Goal: Information Seeking & Learning: Understand process/instructions

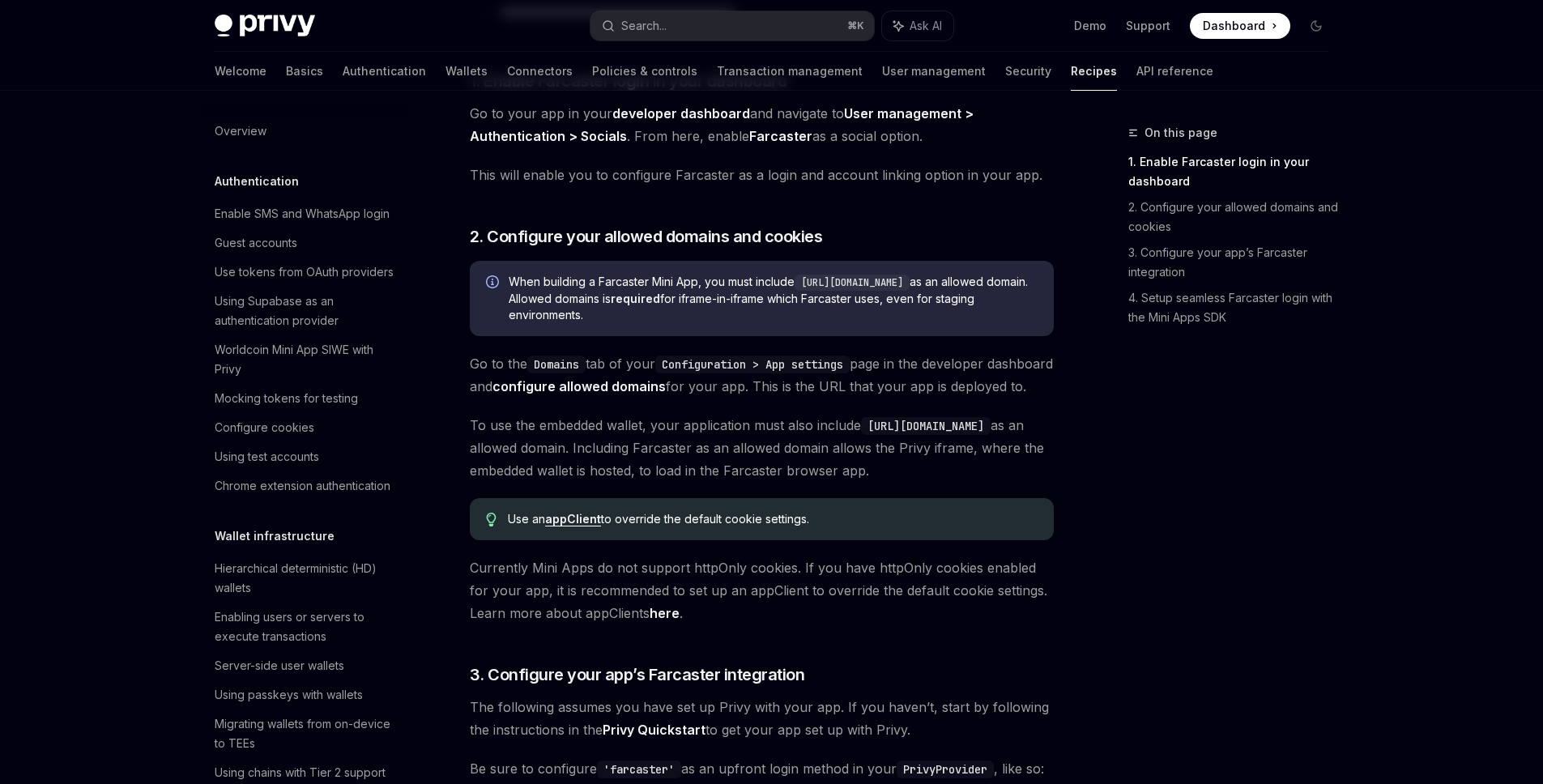
scroll to position [933, 0]
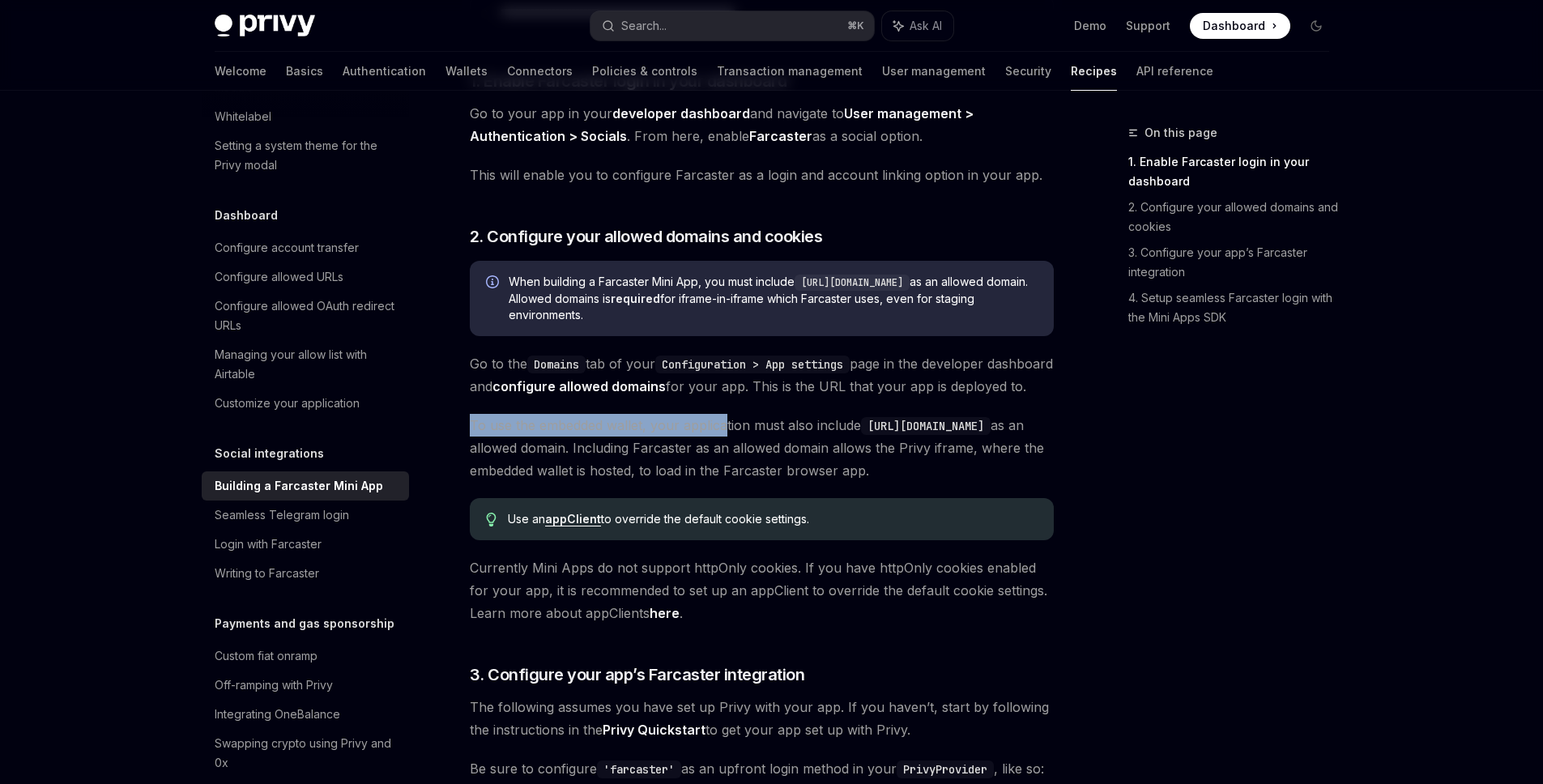
drag, startPoint x: 470, startPoint y: 441, endPoint x: 726, endPoint y: 447, distance: 256.1
click at [726, 447] on span "To use the embedded wallet, your application must also include https://farcaste…" at bounding box center [761, 448] width 584 height 68
click at [717, 469] on span "To use the embedded wallet, your application must also include https://farcaste…" at bounding box center [761, 448] width 584 height 68
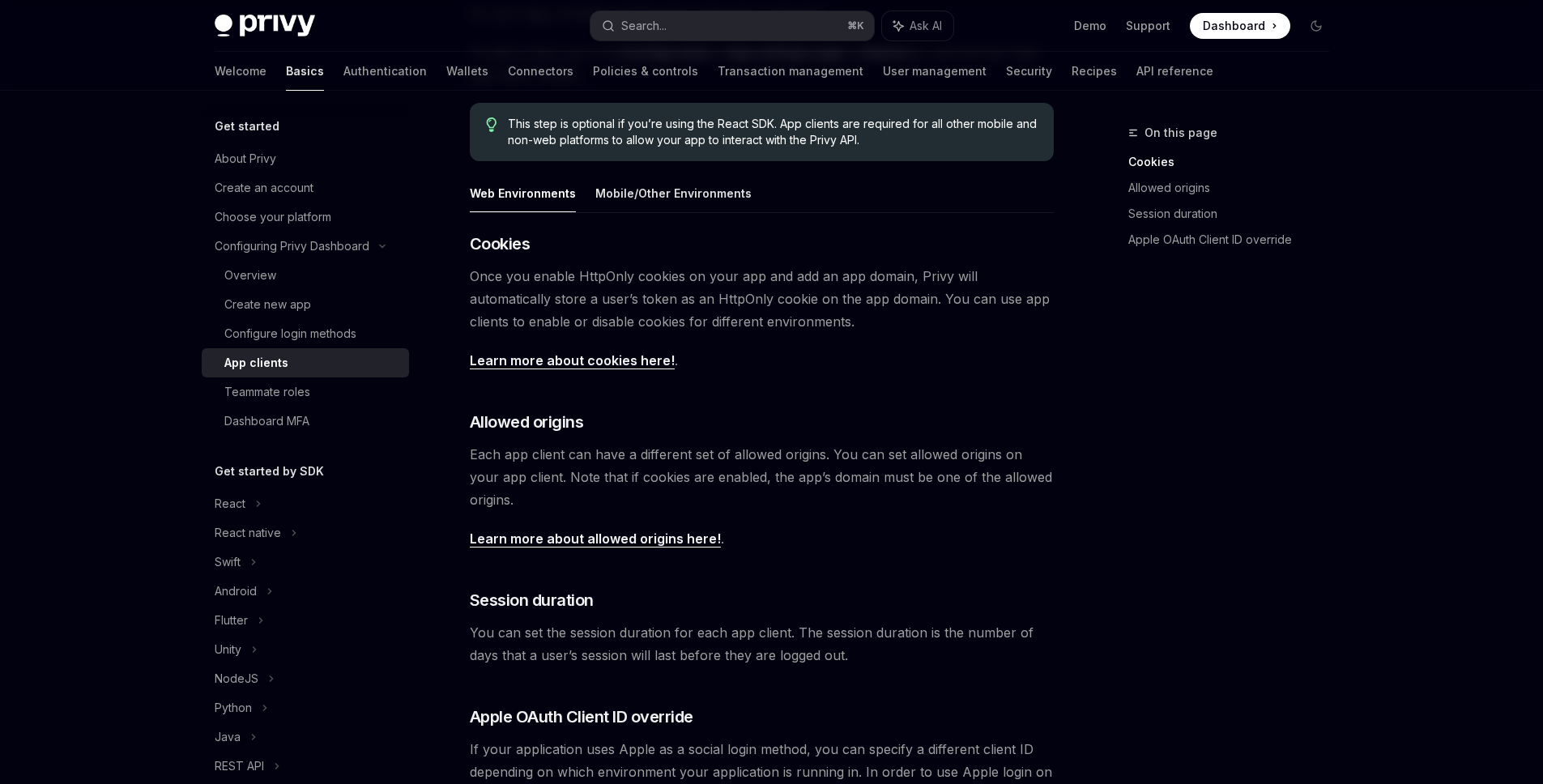
scroll to position [509, 0]
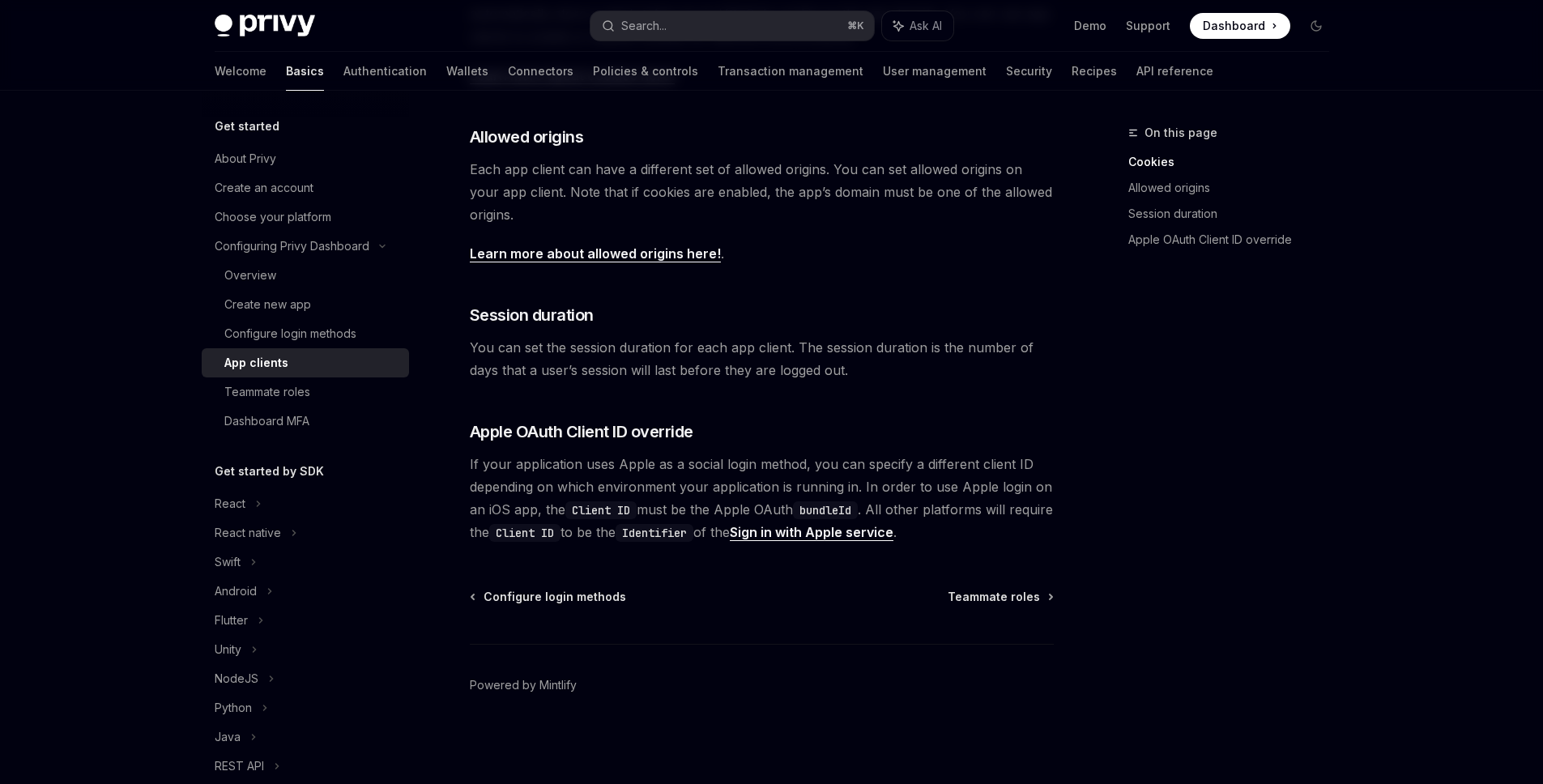
click at [638, 255] on link "Learn more about allowed origins here!" at bounding box center [595, 254] width 251 height 17
type textarea "*"
